Goal: Task Accomplishment & Management: Use online tool/utility

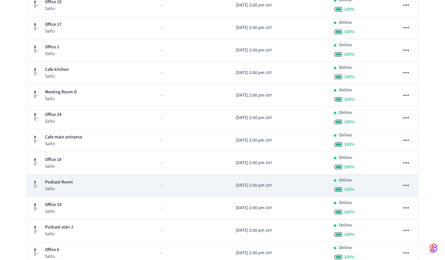
scroll to position [183, 0]
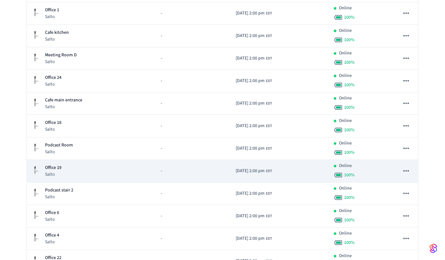
click at [178, 166] on td "-" at bounding box center [193, 171] width 75 height 23
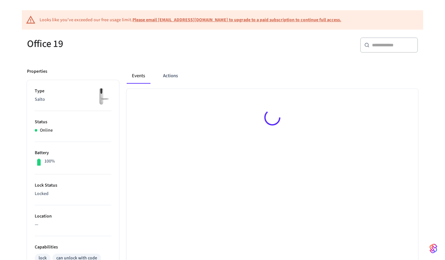
scroll to position [73, 0]
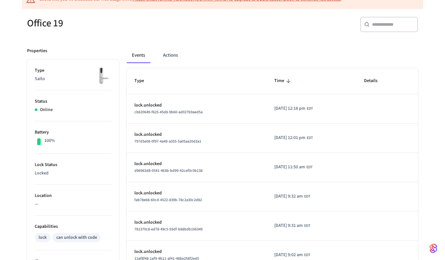
click at [311, 206] on td "[DATE] 9:32 am EDT" at bounding box center [312, 196] width 90 height 29
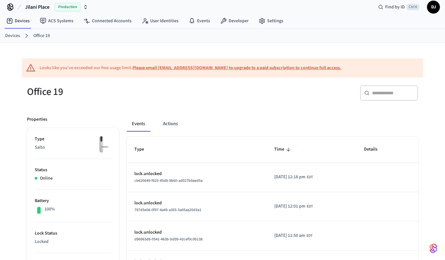
scroll to position [0, 0]
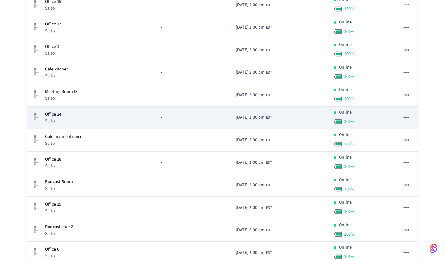
scroll to position [220, 0]
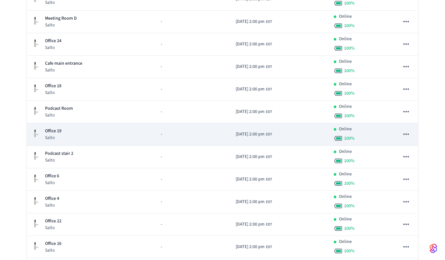
click at [107, 129] on div "Office 19 Salto" at bounding box center [91, 134] width 118 height 13
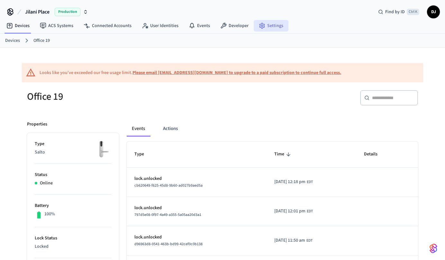
click at [271, 22] on link "Settings" at bounding box center [271, 26] width 35 height 12
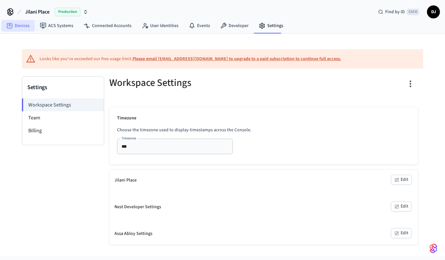
click at [27, 23] on link "Devices" at bounding box center [17, 26] width 33 height 12
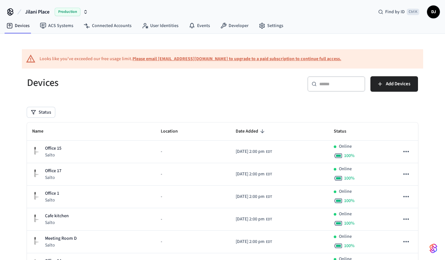
click at [437, 10] on span "DJ" at bounding box center [434, 12] width 12 height 12
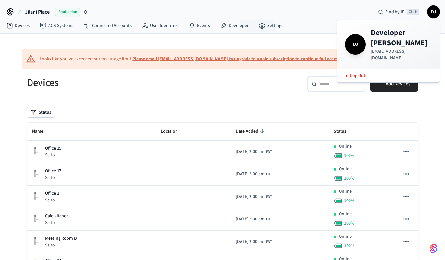
drag, startPoint x: 280, startPoint y: 14, endPoint x: 131, endPoint y: 16, distance: 148.4
click at [280, 14] on div "Jilani Place Production Find by ID Ctrl K DJ" at bounding box center [222, 9] width 445 height 19
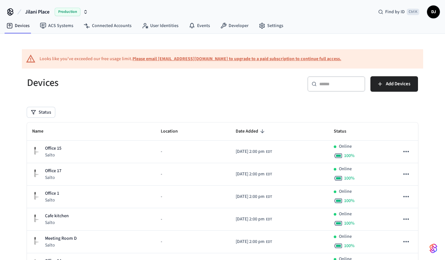
click at [41, 10] on span "Jilani Place" at bounding box center [37, 12] width 24 height 8
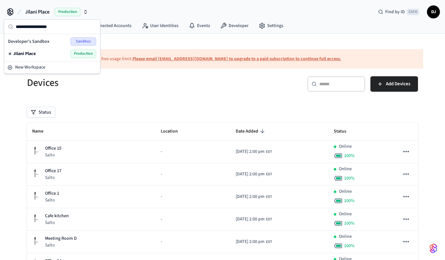
click at [43, 57] on div "Jilani Place Production" at bounding box center [52, 54] width 88 height 8
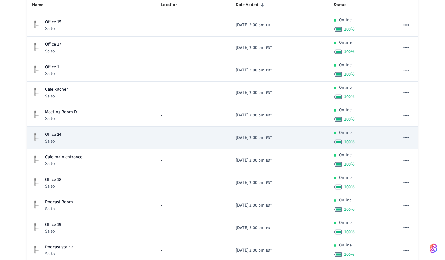
scroll to position [147, 0]
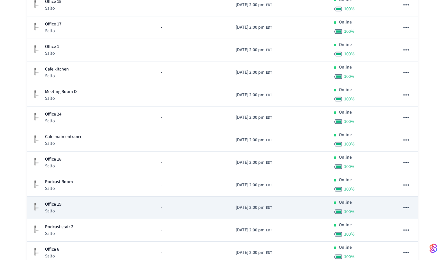
click at [404, 206] on icon "sticky table" at bounding box center [406, 207] width 8 height 8
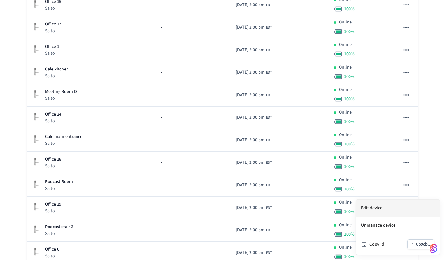
click at [401, 214] on li "Edit device" at bounding box center [398, 208] width 84 height 17
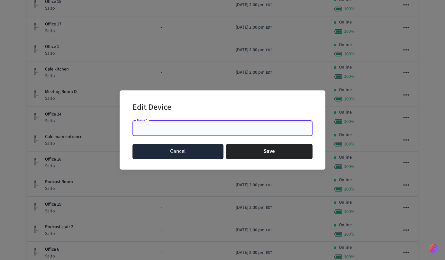
click at [200, 152] on button "Cancel" at bounding box center [178, 151] width 91 height 15
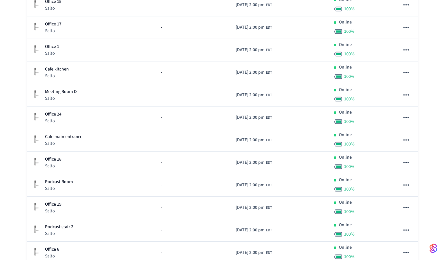
scroll to position [0, 0]
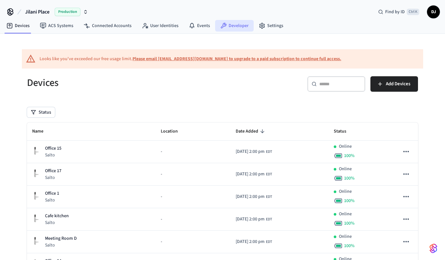
click at [239, 25] on link "Developer" at bounding box center [234, 26] width 39 height 12
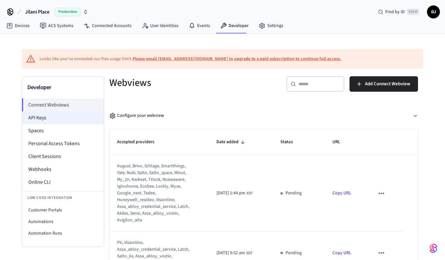
click at [47, 123] on li "API Keys" at bounding box center [63, 117] width 82 height 13
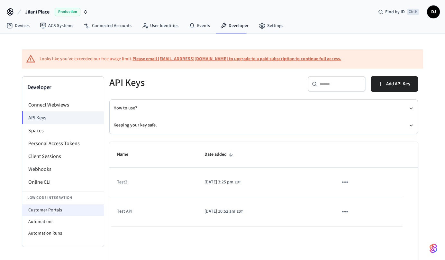
click at [70, 210] on li "Customer Portals" at bounding box center [63, 210] width 82 height 12
select select "**********"
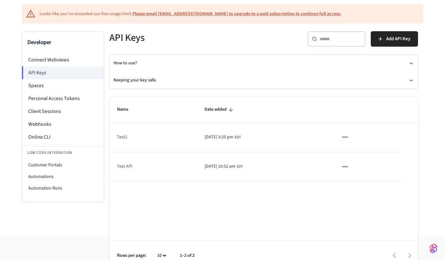
scroll to position [56, 0]
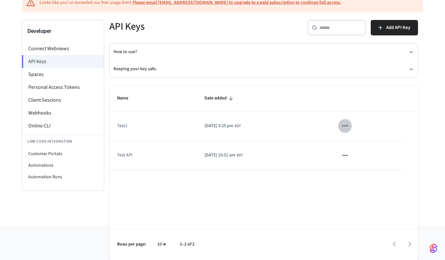
click at [348, 126] on icon "sticky table" at bounding box center [344, 125] width 5 height 1
click at [271, 135] on div at bounding box center [222, 130] width 445 height 260
click at [79, 116] on li "Webhooks" at bounding box center [63, 113] width 82 height 13
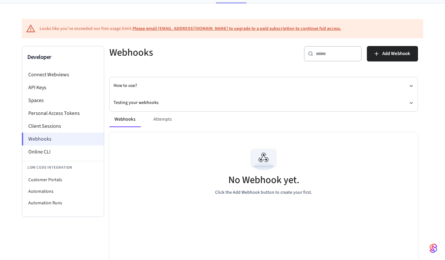
scroll to position [37, 0]
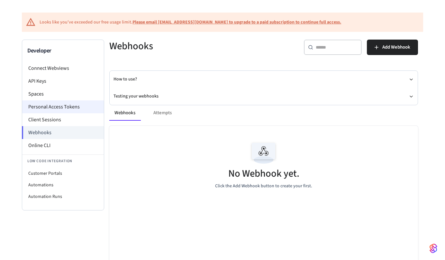
click at [69, 109] on li "Personal Access Tokens" at bounding box center [63, 106] width 82 height 13
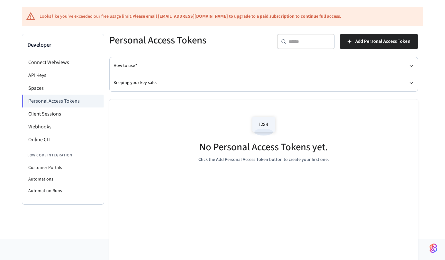
scroll to position [56, 0]
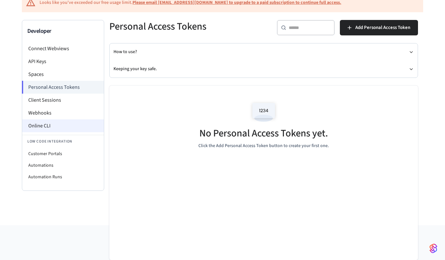
click at [65, 123] on li "Online CLI" at bounding box center [63, 125] width 82 height 13
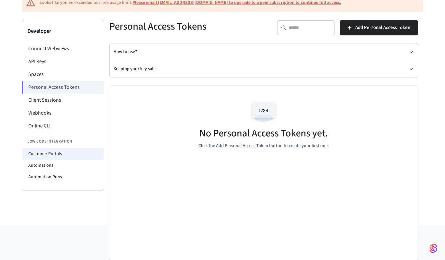
click at [71, 157] on li "Customer Portals" at bounding box center [63, 154] width 82 height 12
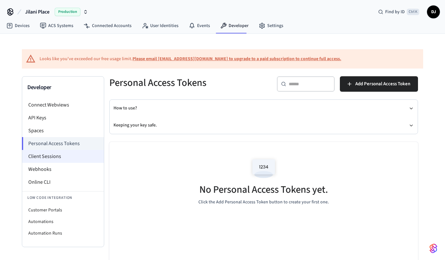
select select "**********"
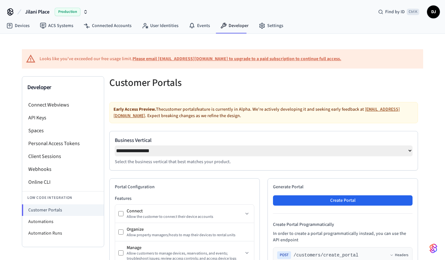
click at [115, 145] on select "**********" at bounding box center [264, 150] width 298 height 11
click at [214, 152] on select "**********" at bounding box center [264, 150] width 298 height 11
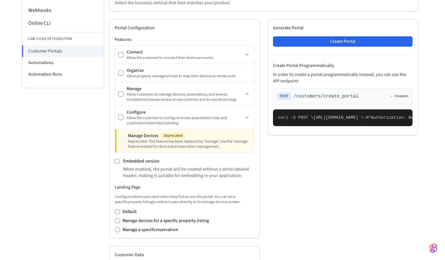
scroll to position [220, 0]
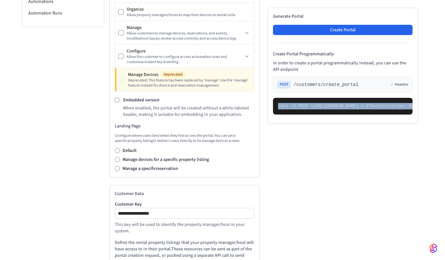
drag, startPoint x: 111, startPoint y: 81, endPoint x: 395, endPoint y: 246, distance: 328.7
click at [395, 246] on div "**********" at bounding box center [263, 104] width 319 height 497
copy code "curl -X POST \ [URL][DOMAIN_NAME] \ -H "Authorization: Bearer seam_api_key_1234…"
